Goal: Task Accomplishment & Management: Manage account settings

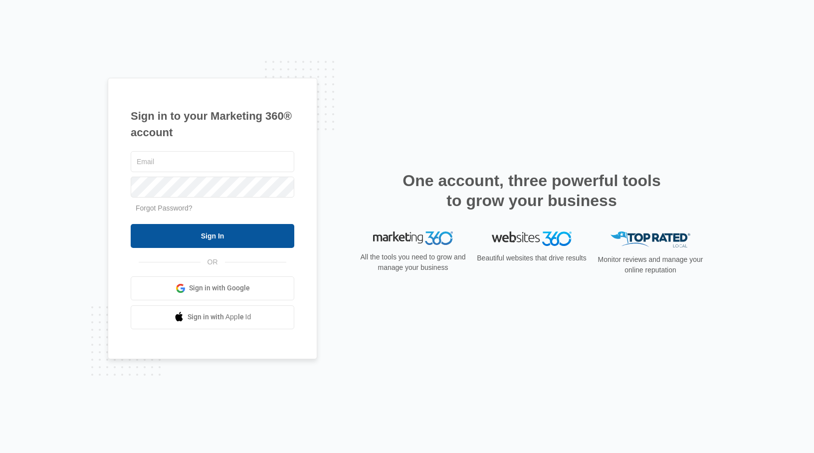
type input "[PERSON_NAME][EMAIL_ADDRESS][DOMAIN_NAME]"
click at [215, 235] on input "Sign In" at bounding box center [213, 236] width 164 height 24
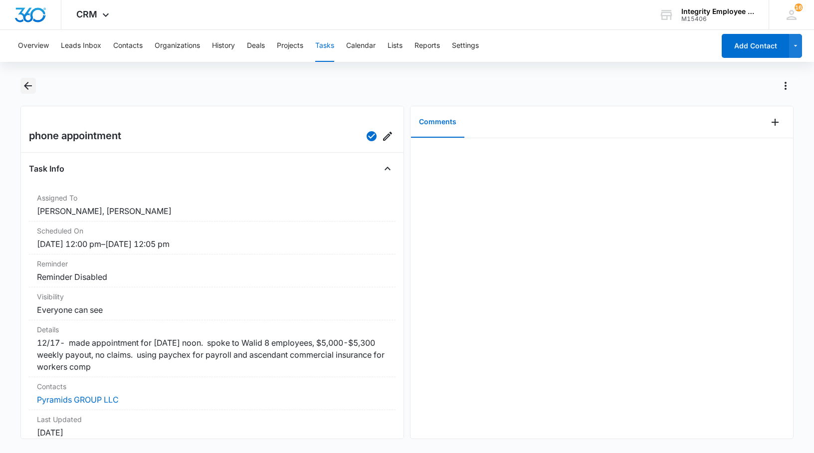
click at [25, 86] on icon "Back" at bounding box center [28, 86] width 8 height 8
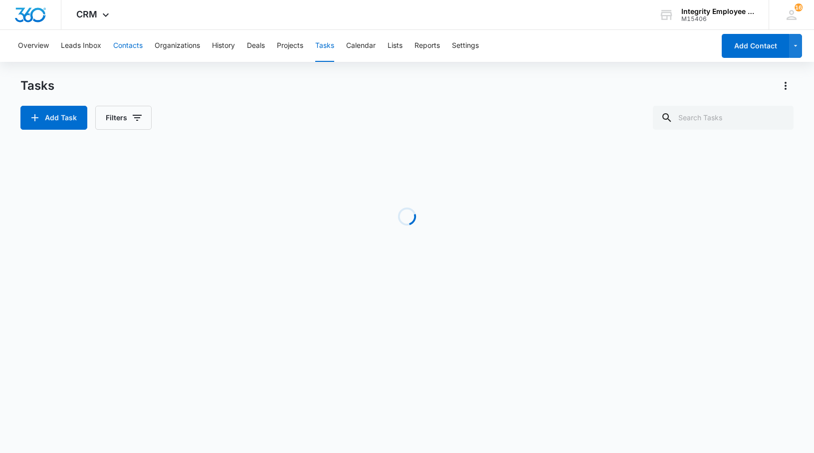
click at [122, 45] on button "Contacts" at bounding box center [127, 46] width 29 height 32
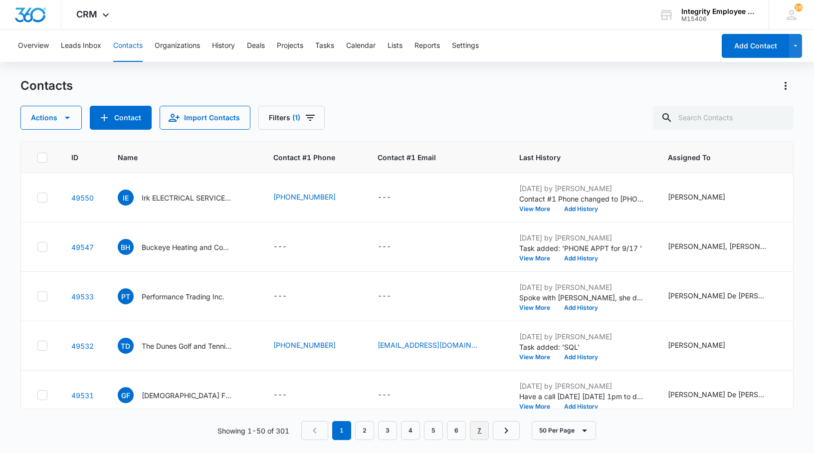
click at [487, 431] on link "7" at bounding box center [479, 430] width 19 height 19
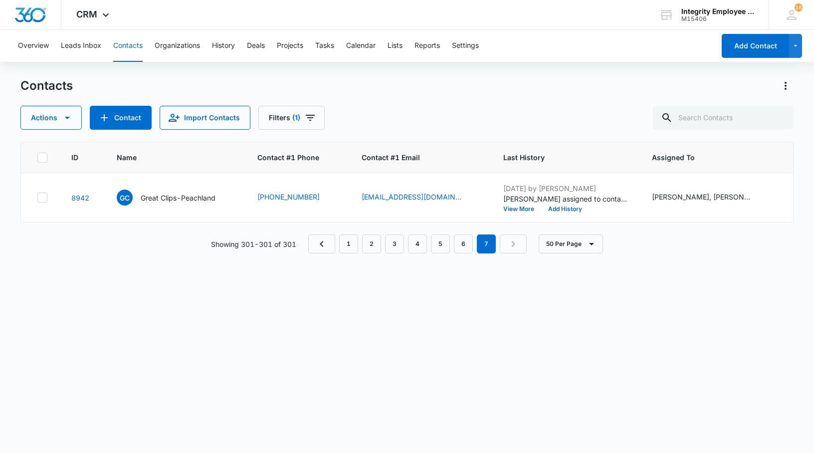
click at [512, 250] on nav "1 2 3 4 5 6 7" at bounding box center [417, 243] width 218 height 19
click at [462, 253] on link "6" at bounding box center [463, 243] width 19 height 19
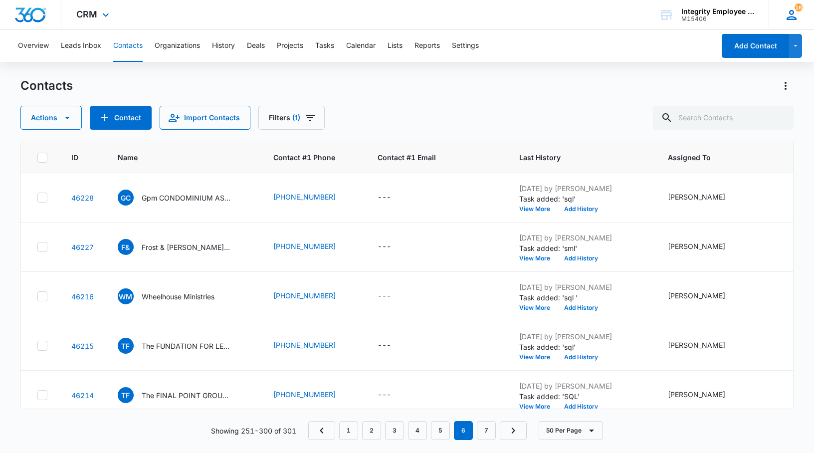
click at [799, 15] on div "16 RR [PERSON_NAME] [PERSON_NAME][EMAIL_ADDRESS][DOMAIN_NAME] My Profile 16 Not…" at bounding box center [790, 14] width 45 height 29
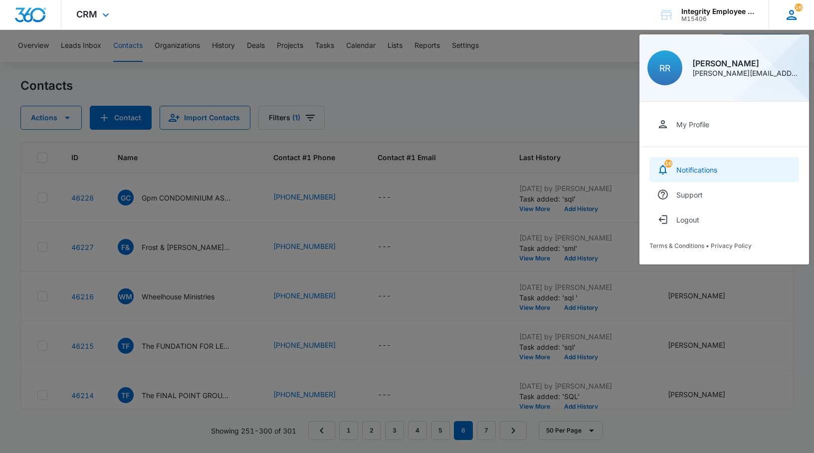
click at [709, 163] on link "16 Notifications" at bounding box center [724, 169] width 150 height 25
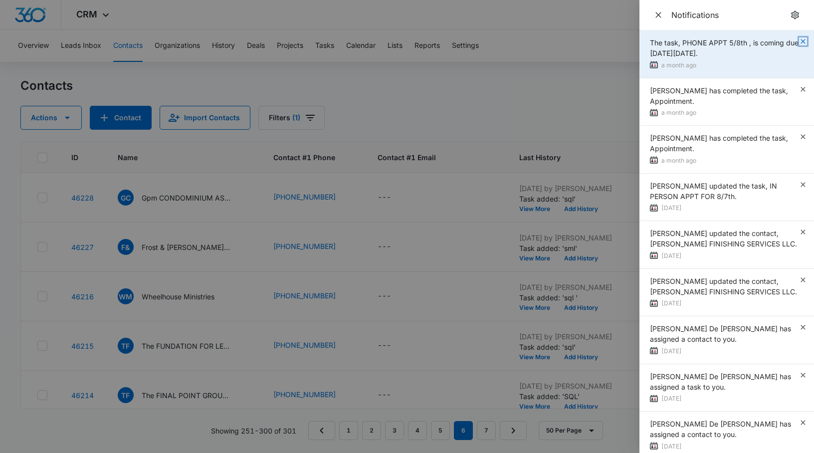
click at [800, 39] on icon "button" at bounding box center [802, 41] width 4 height 4
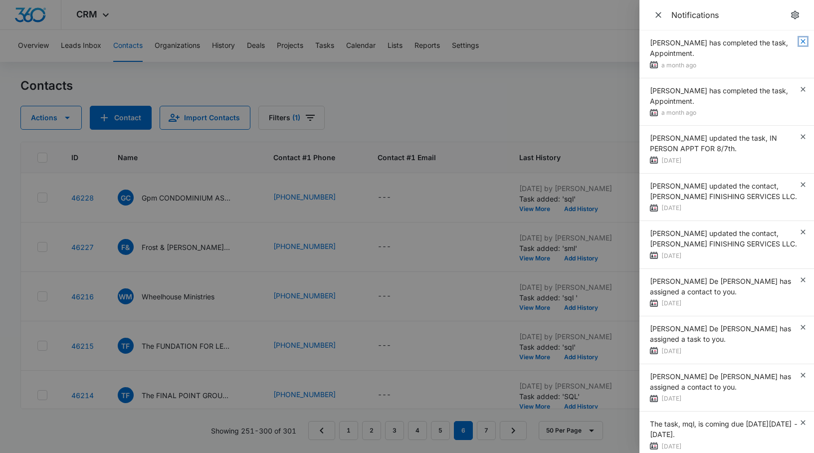
click at [800, 39] on icon "button" at bounding box center [802, 41] width 4 height 4
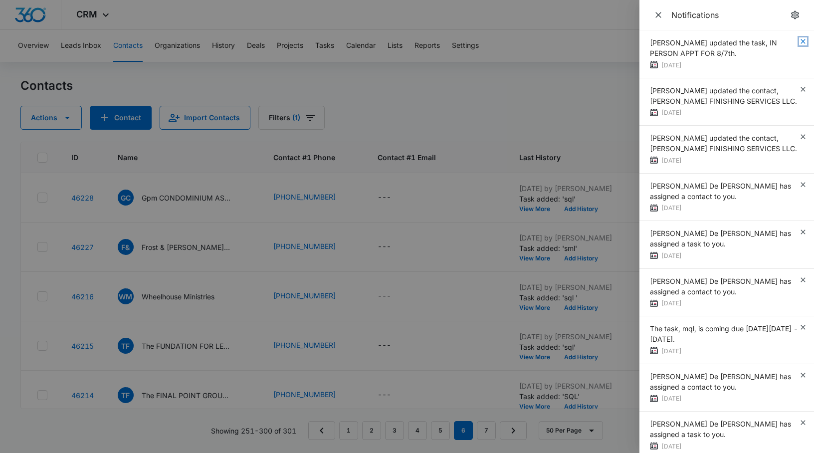
click at [800, 39] on icon "button" at bounding box center [802, 41] width 4 height 4
click at [797, 39] on div "[PERSON_NAME] updated the task, IN PERSON APPT FOR 8/7th. [DATE]" at bounding box center [726, 54] width 175 height 48
click at [800, 39] on icon "button" at bounding box center [802, 41] width 4 height 4
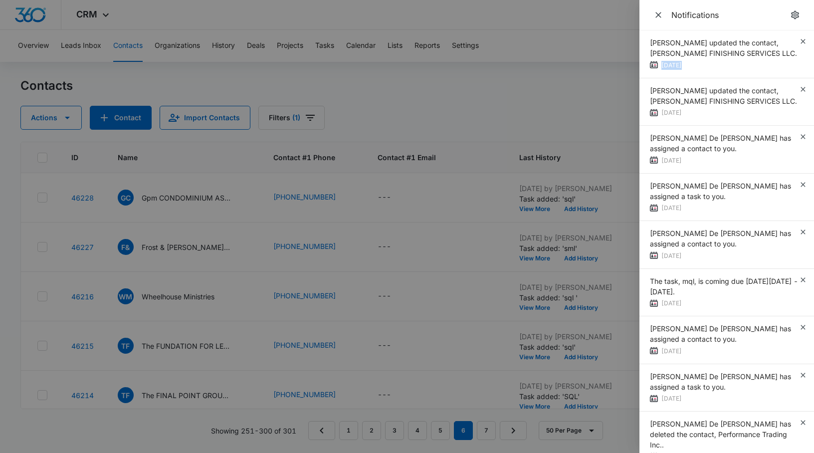
click at [797, 39] on div "[PERSON_NAME] updated the contact, [PERSON_NAME] FINISHING SERVICES LLC. [DATE]" at bounding box center [726, 54] width 175 height 48
click at [800, 87] on icon "button" at bounding box center [802, 89] width 4 height 4
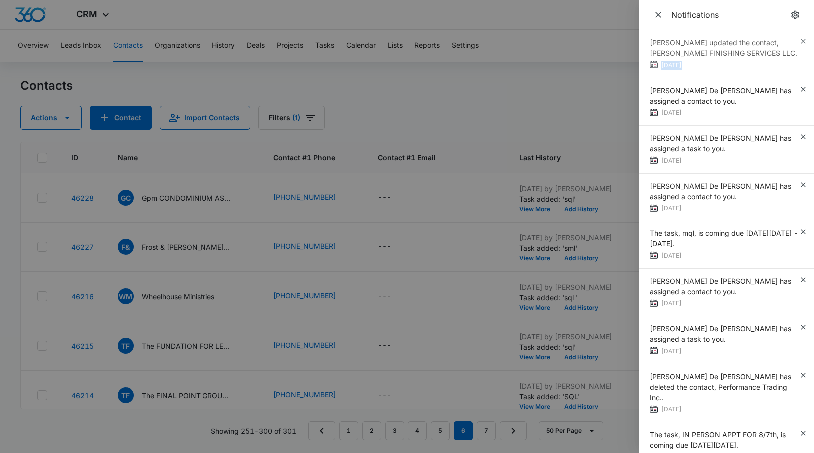
click at [797, 39] on div "[PERSON_NAME] updated the contact, [PERSON_NAME] FINISHING SERVICES LLC. [DATE]" at bounding box center [726, 54] width 175 height 48
click at [799, 85] on icon "button" at bounding box center [803, 89] width 8 height 8
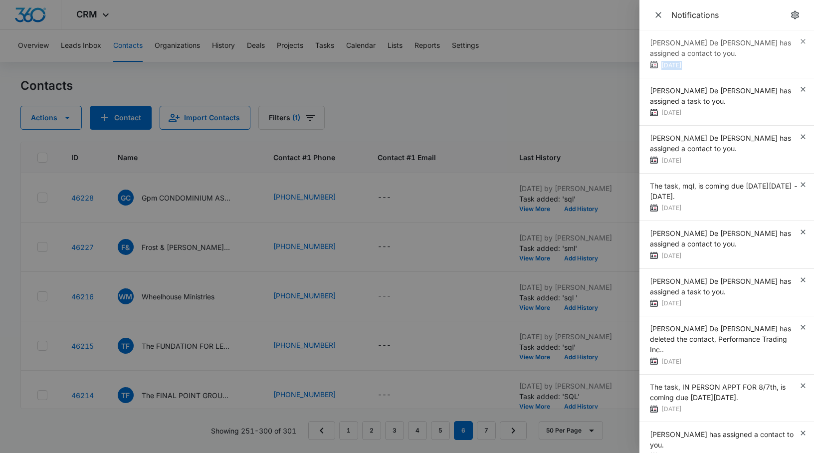
click at [797, 39] on div "[PERSON_NAME] De [PERSON_NAME] has assigned a contact to you. [DATE]" at bounding box center [726, 54] width 175 height 48
click at [796, 39] on div "[PERSON_NAME] De [PERSON_NAME] has assigned a contact to you. [DATE]" at bounding box center [726, 54] width 175 height 48
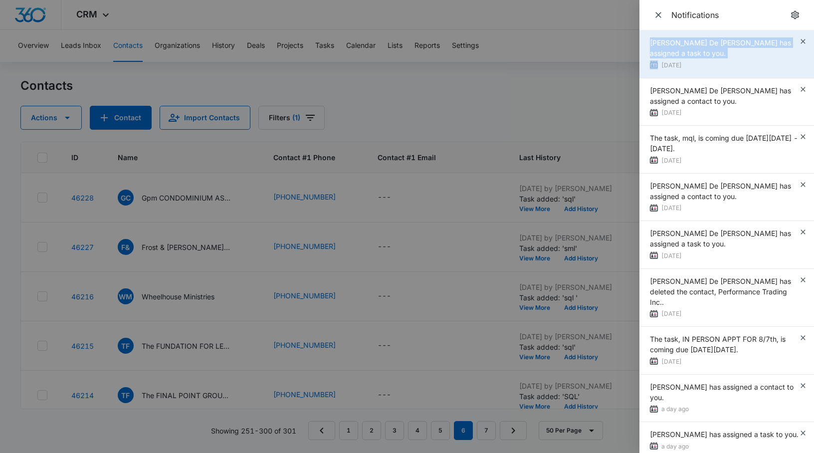
click at [791, 39] on span "[PERSON_NAME] De [PERSON_NAME] has assigned a task to you." at bounding box center [720, 47] width 141 height 19
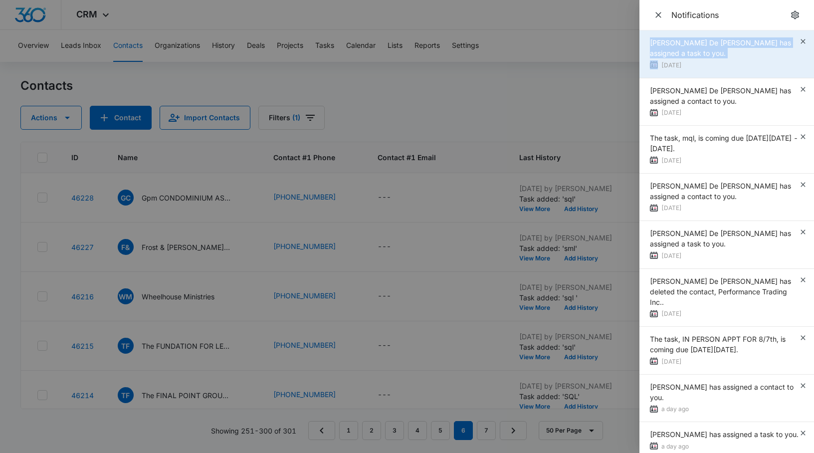
click at [791, 39] on span "[PERSON_NAME] De [PERSON_NAME] has assigned a task to you." at bounding box center [720, 47] width 141 height 19
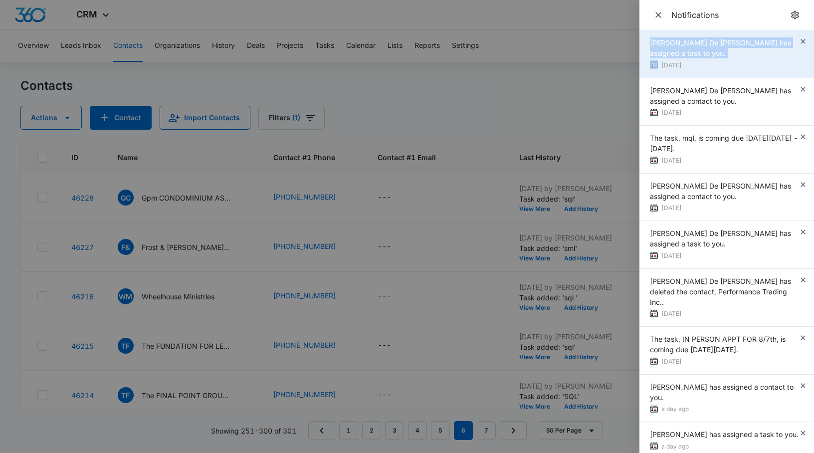
click at [791, 39] on span "[PERSON_NAME] De [PERSON_NAME] has assigned a task to you." at bounding box center [720, 47] width 141 height 19
click at [802, 43] on icon "button" at bounding box center [803, 41] width 8 height 8
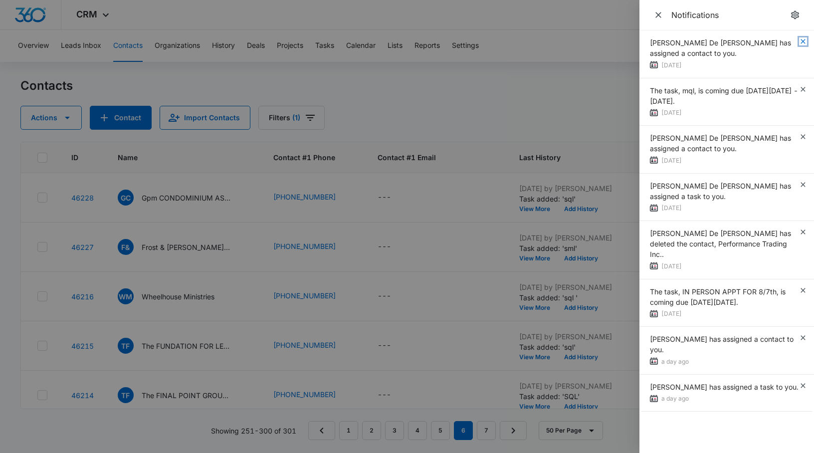
click at [802, 43] on icon "button" at bounding box center [803, 41] width 8 height 8
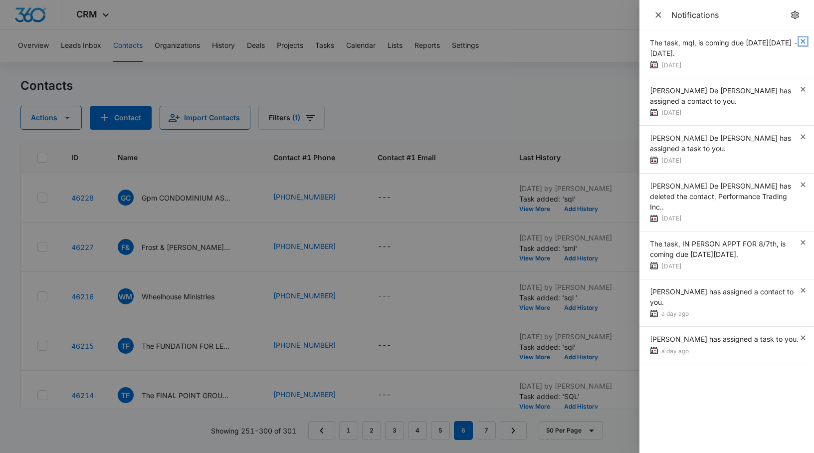
click at [802, 43] on icon "button" at bounding box center [803, 41] width 8 height 8
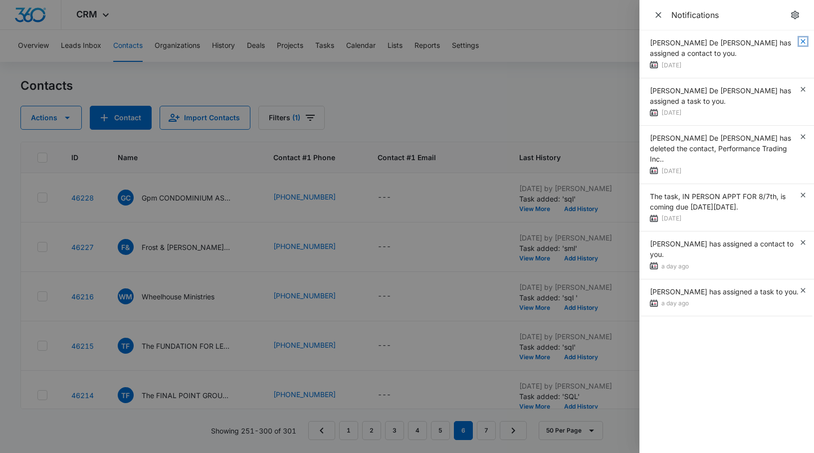
click at [802, 42] on icon "button" at bounding box center [803, 41] width 8 height 8
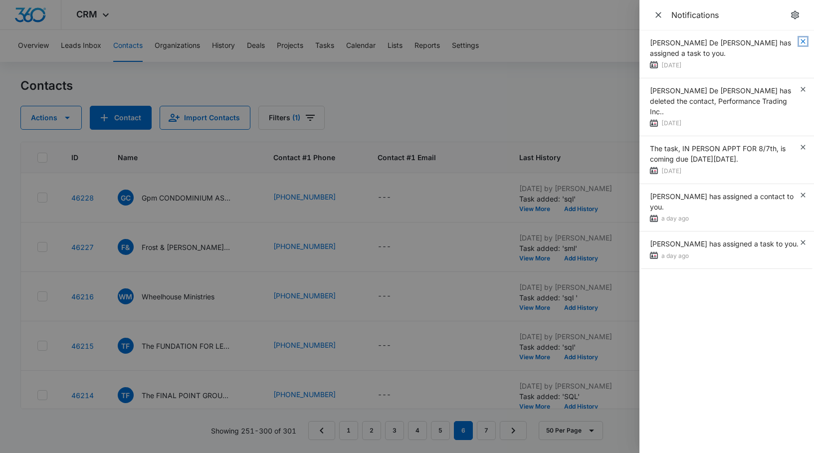
click at [802, 42] on icon "button" at bounding box center [803, 41] width 8 height 8
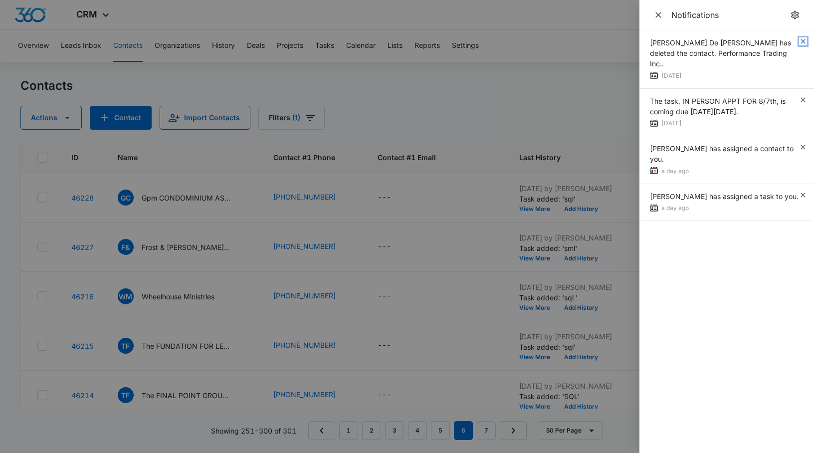
click at [802, 42] on icon "button" at bounding box center [803, 41] width 8 height 8
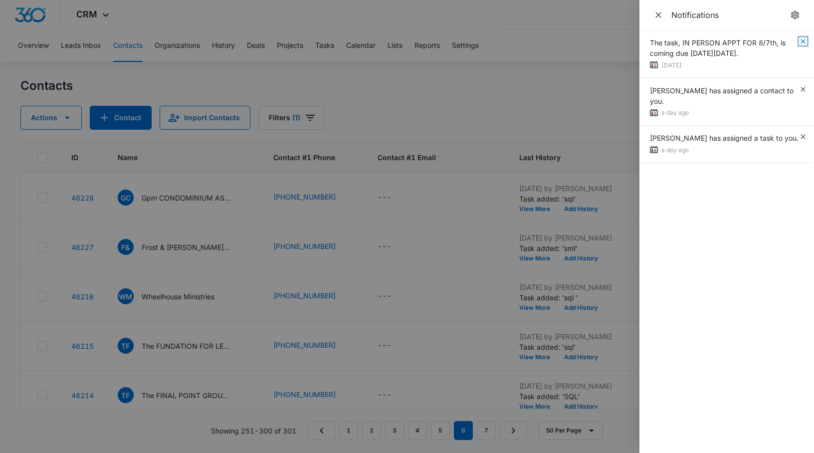
click at [802, 42] on icon "button" at bounding box center [803, 41] width 8 height 8
click at [802, 42] on icon "button" at bounding box center [802, 41] width 4 height 4
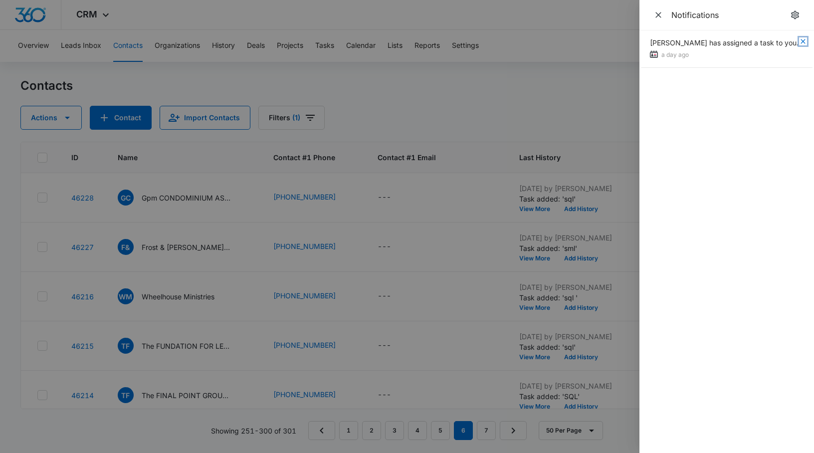
click at [801, 42] on icon "button" at bounding box center [803, 41] width 8 height 8
click at [657, 16] on icon "Close" at bounding box center [658, 15] width 10 height 10
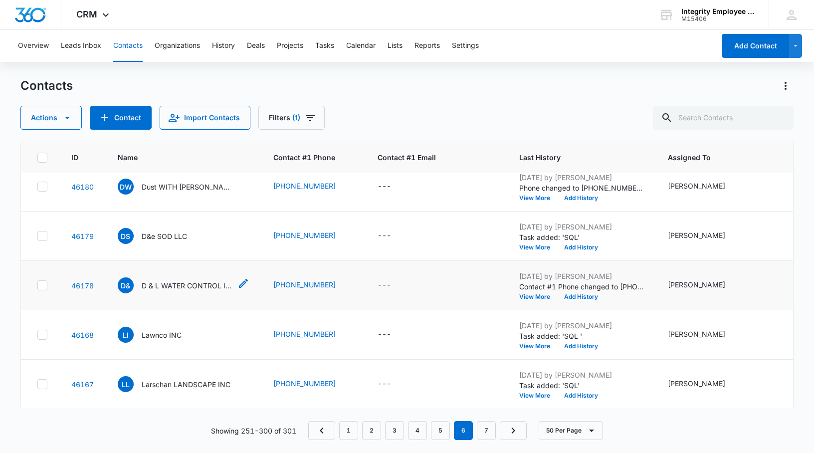
scroll to position [1442, 0]
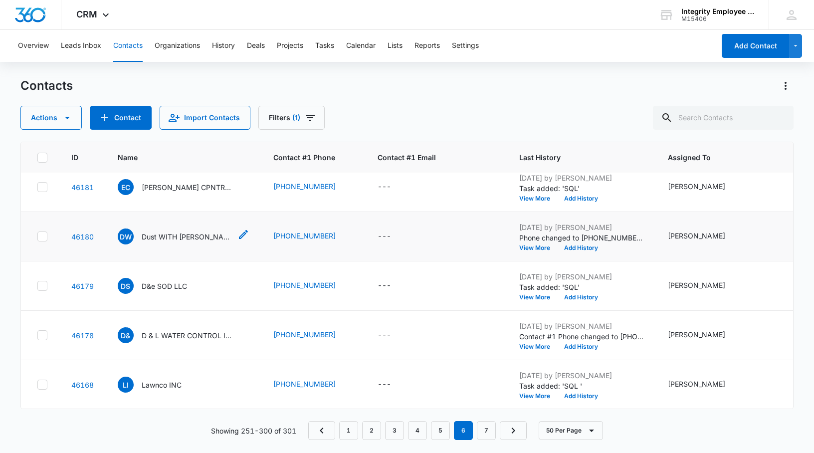
click at [194, 234] on p "Dust WITH [PERSON_NAME] LLC" at bounding box center [187, 236] width 90 height 10
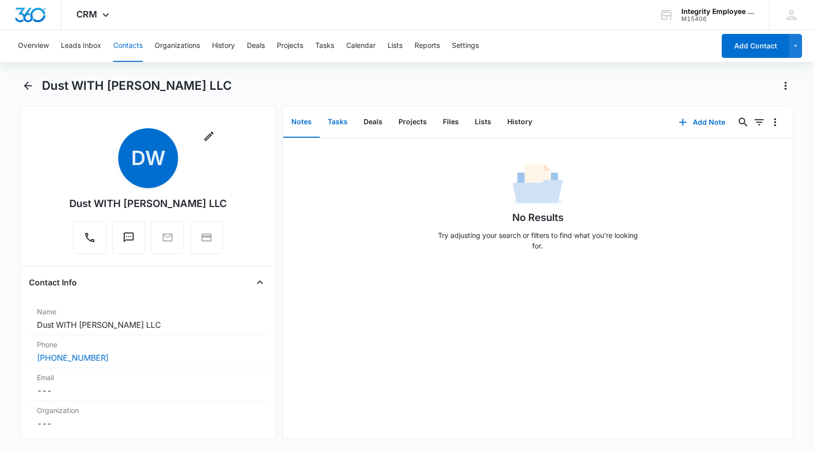
click at [330, 125] on button "Tasks" at bounding box center [338, 122] width 36 height 31
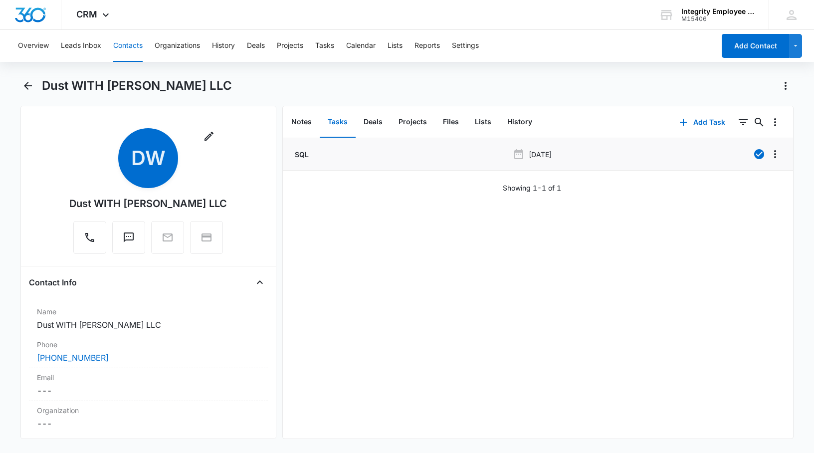
click at [319, 157] on div "SQL" at bounding box center [401, 154] width 216 height 10
click at [306, 154] on p "SQL" at bounding box center [301, 154] width 16 height 10
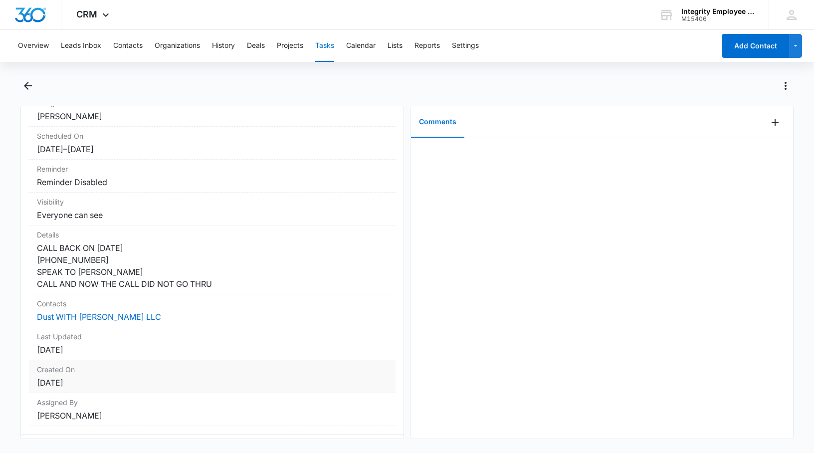
scroll to position [118, 0]
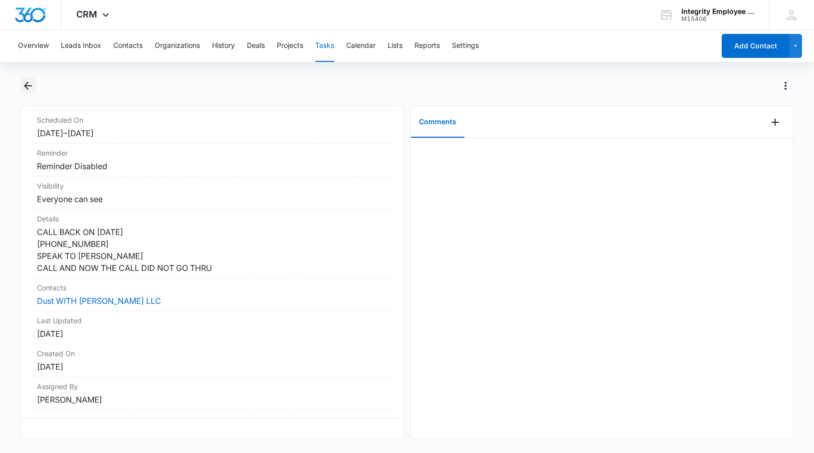
click at [27, 83] on icon "Back" at bounding box center [28, 86] width 8 height 8
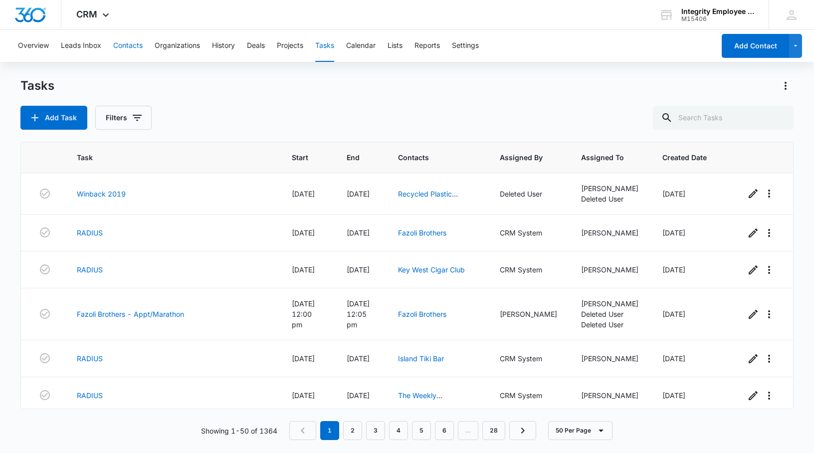
click at [120, 46] on button "Contacts" at bounding box center [127, 46] width 29 height 32
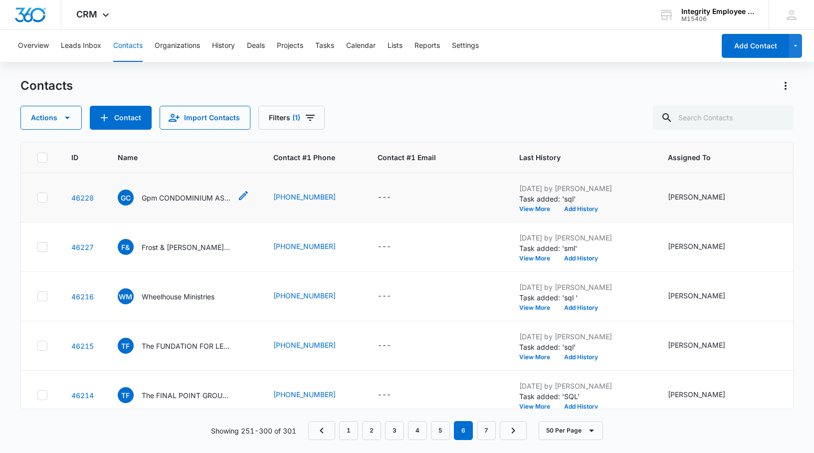
click at [157, 199] on p "Gpm CONDOMINIUM ASSN" at bounding box center [187, 197] width 90 height 10
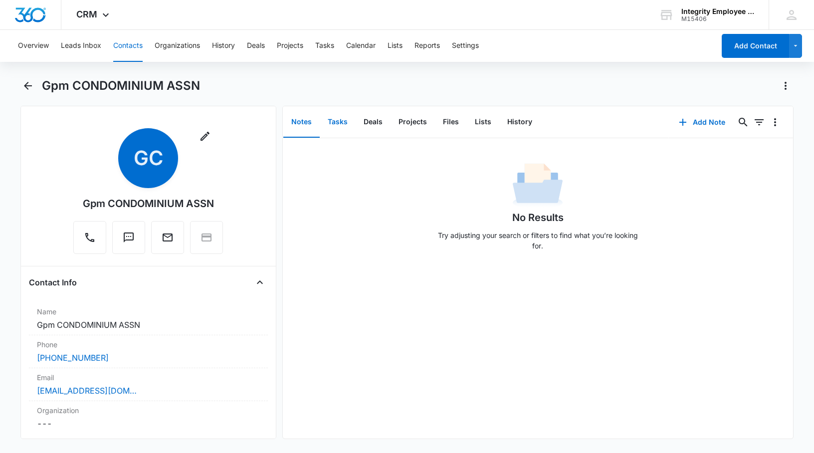
click at [338, 125] on button "Tasks" at bounding box center [338, 122] width 36 height 31
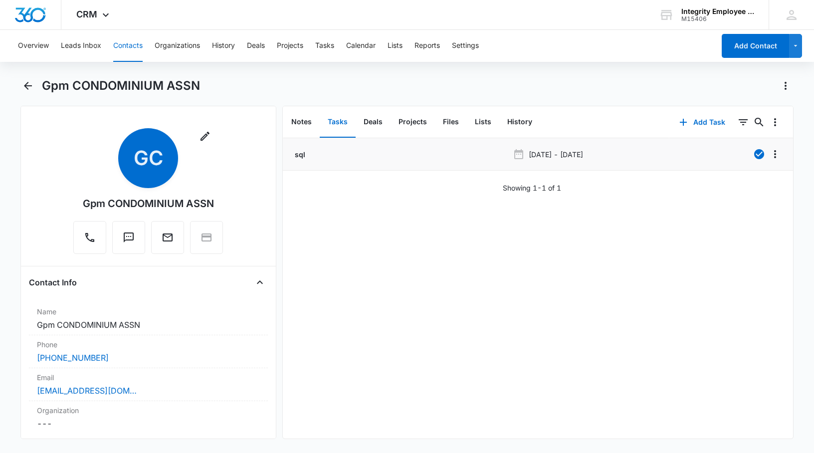
click at [297, 151] on p "sql" at bounding box center [299, 154] width 12 height 10
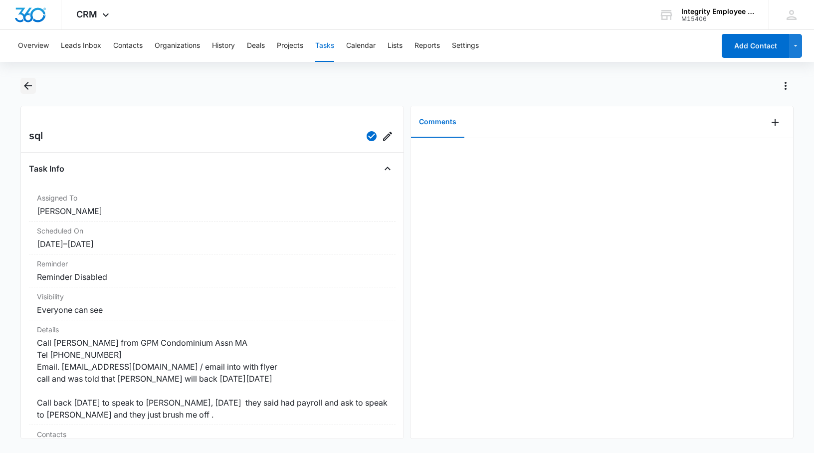
click at [21, 85] on button "Back" at bounding box center [27, 86] width 15 height 16
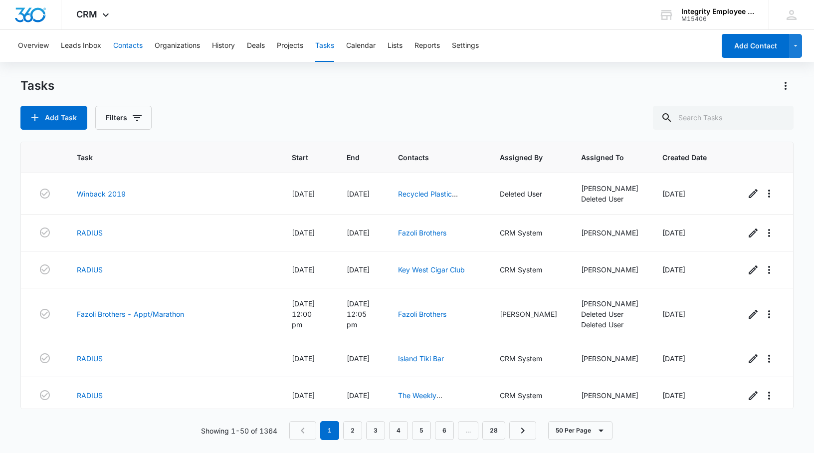
click at [131, 45] on button "Contacts" at bounding box center [127, 46] width 29 height 32
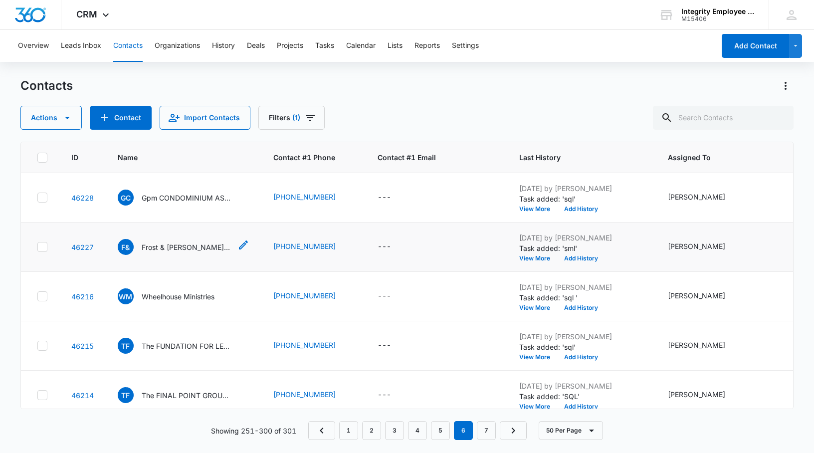
scroll to position [50, 0]
click at [433, 428] on link "5" at bounding box center [440, 430] width 19 height 19
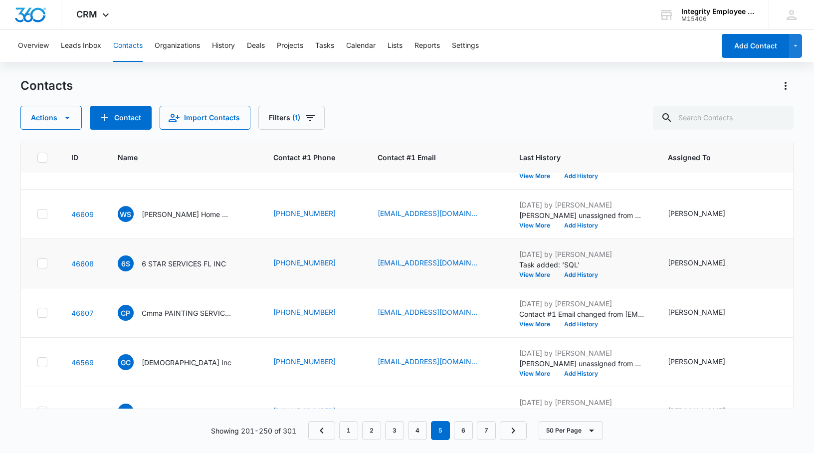
scroll to position [698, 0]
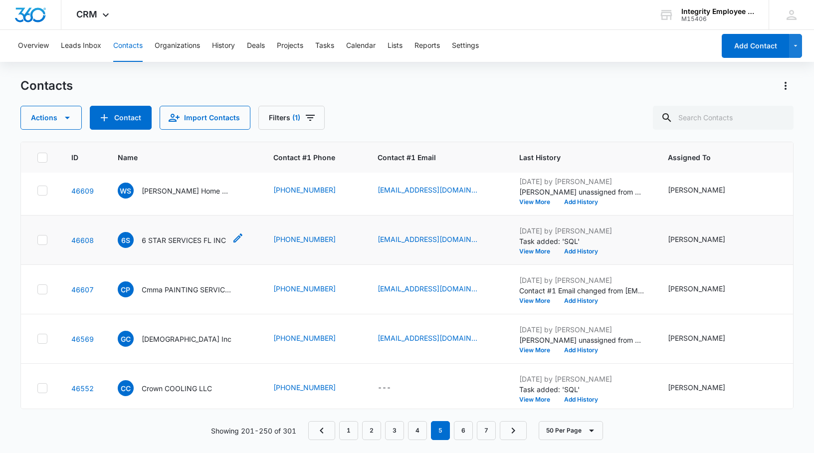
click at [163, 240] on p "6 STAR SERVICES FL INC" at bounding box center [184, 240] width 84 height 10
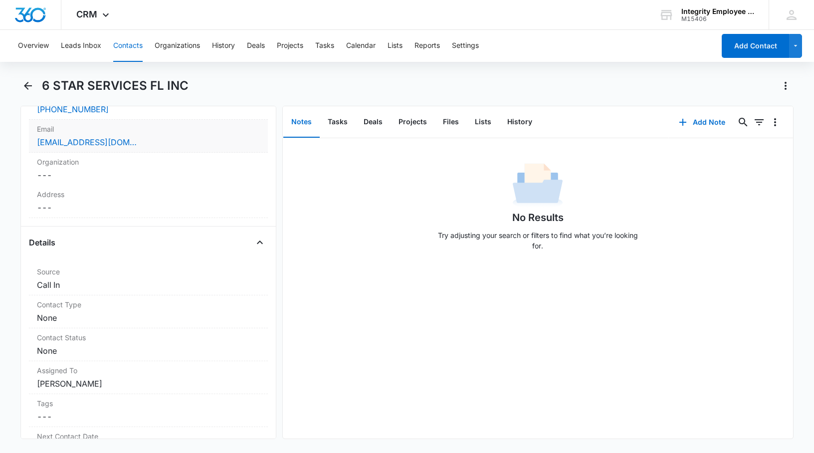
scroll to position [249, 0]
click at [333, 122] on button "Tasks" at bounding box center [338, 122] width 36 height 31
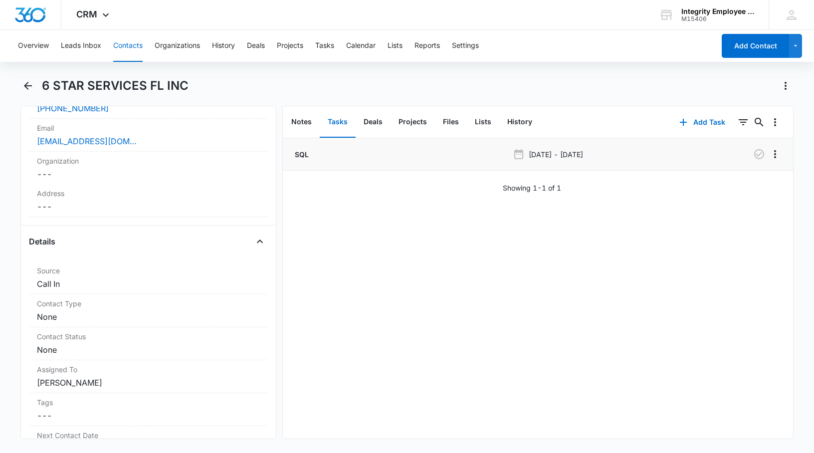
click at [300, 156] on p "SQL" at bounding box center [301, 154] width 16 height 10
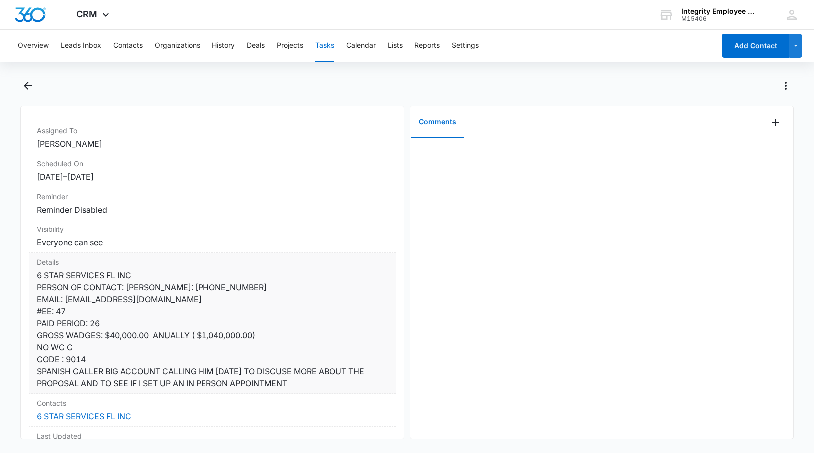
scroll to position [50, 0]
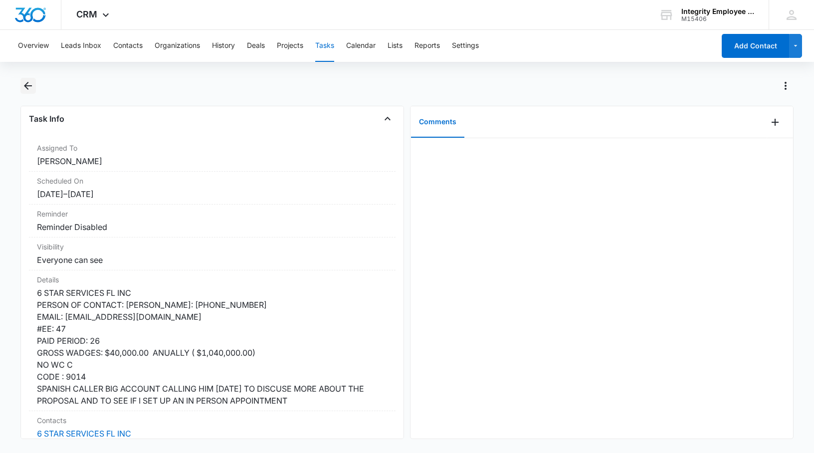
click at [33, 79] on button "Back" at bounding box center [27, 86] width 15 height 16
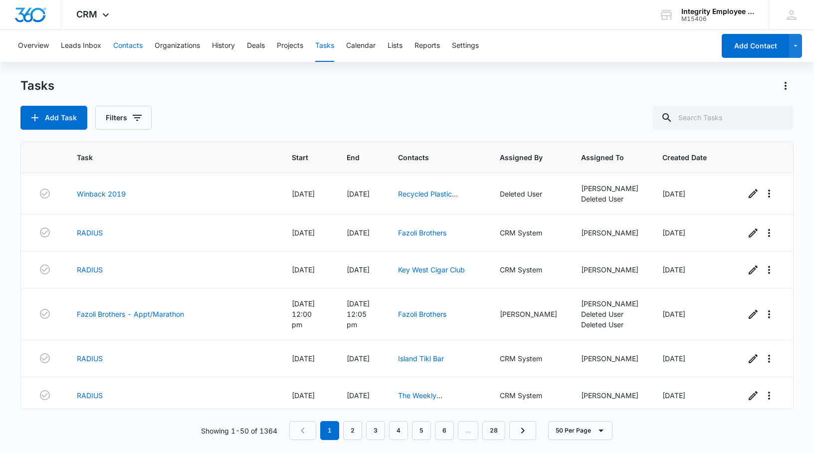
click at [126, 43] on button "Contacts" at bounding box center [127, 46] width 29 height 32
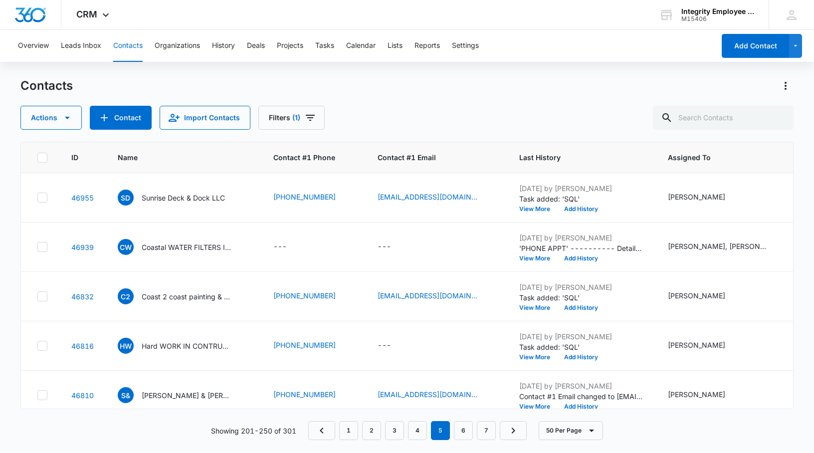
scroll to position [698, 0]
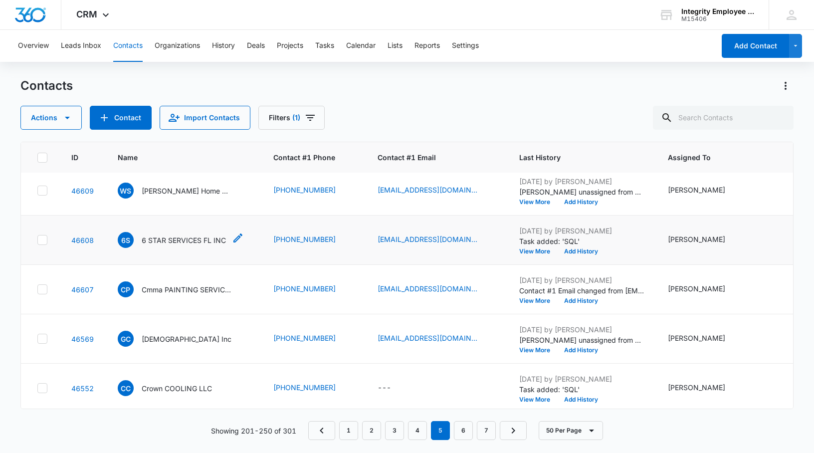
click at [179, 241] on p "6 STAR SERVICES FL INC" at bounding box center [184, 240] width 84 height 10
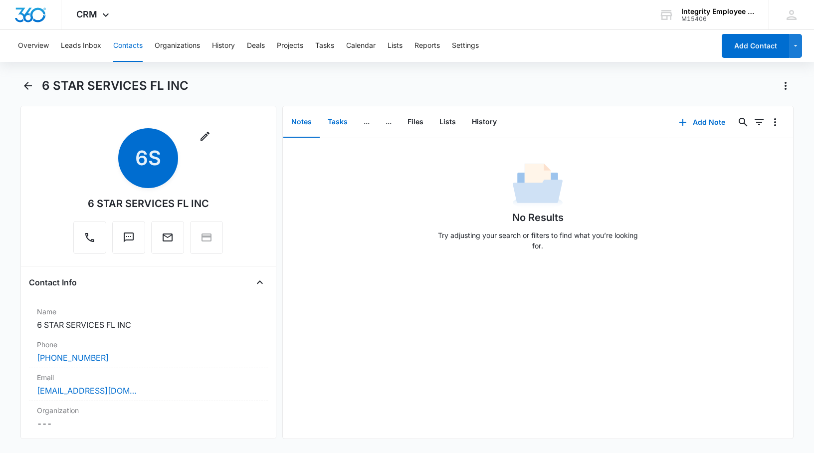
click at [337, 121] on button "Tasks" at bounding box center [338, 122] width 36 height 31
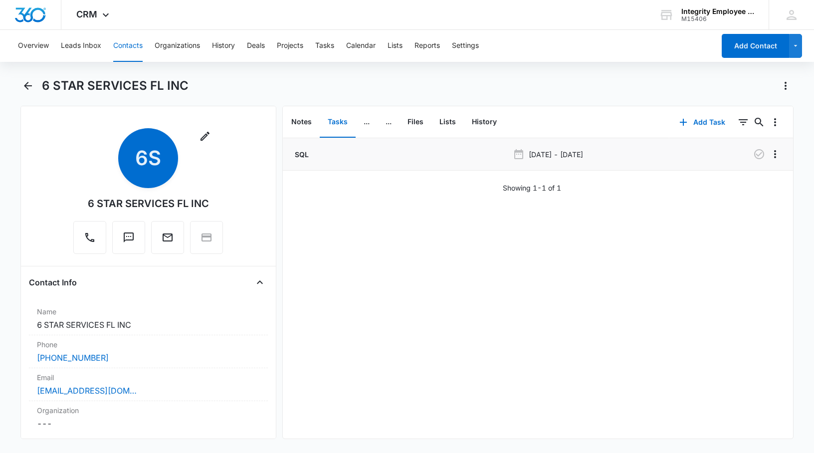
click at [299, 152] on p "SQL" at bounding box center [301, 154] width 16 height 10
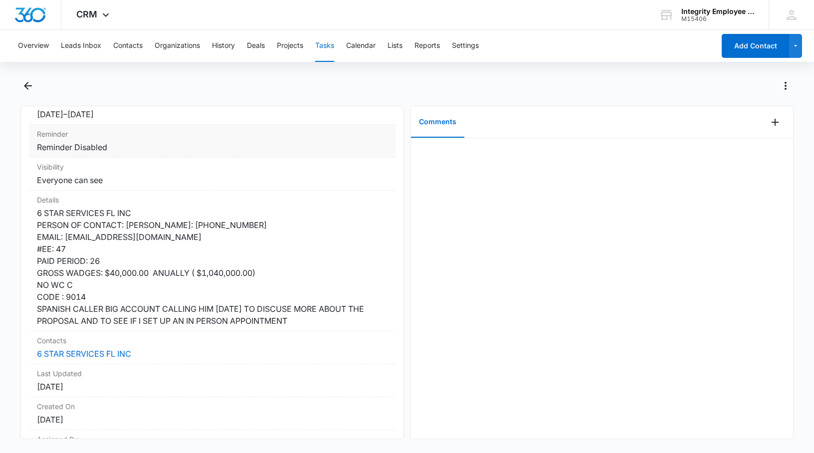
scroll to position [150, 0]
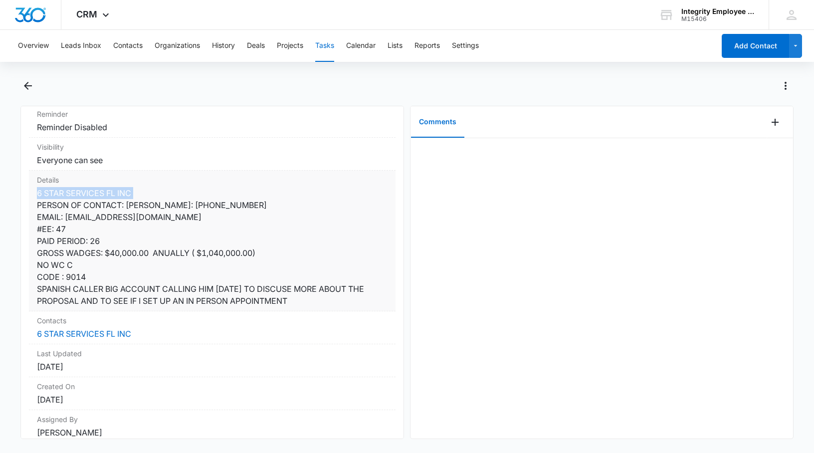
drag, startPoint x: 137, startPoint y: 188, endPoint x: 62, endPoint y: 184, distance: 74.4
click at [62, 184] on div "Details 6 STAR SERVICES FL INC PERSON OF CONTACT: [PERSON_NAME]: [PHONE_NUMBER]…" at bounding box center [212, 241] width 366 height 141
copy div "6 STAR SERVICES FL INC"
